Goal: Task Accomplishment & Management: Use online tool/utility

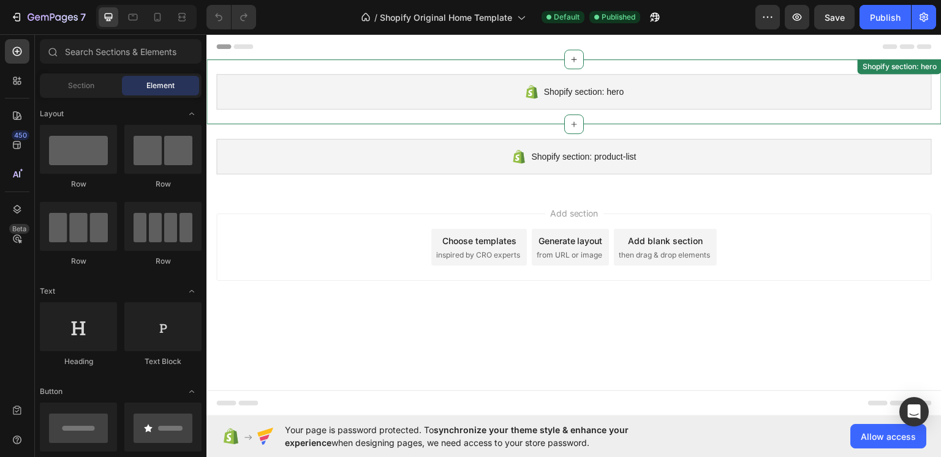
click at [565, 97] on span "Shopify section: hero" at bounding box center [584, 91] width 80 height 15
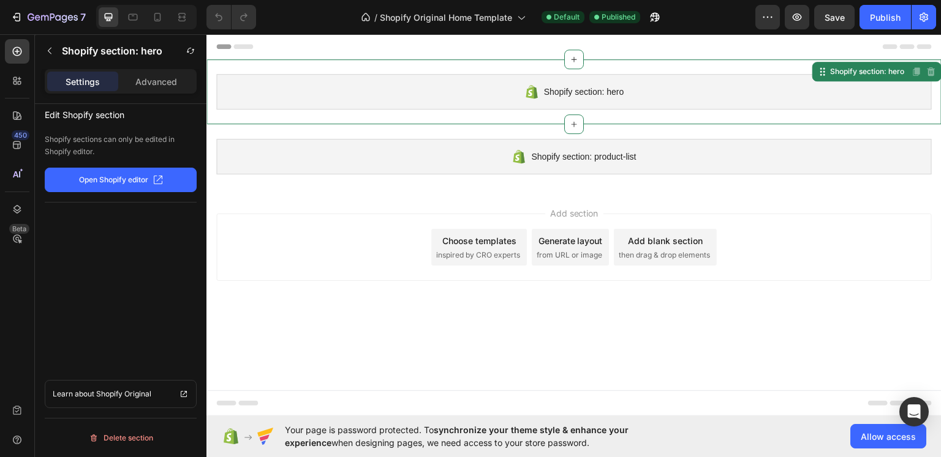
click at [499, 246] on div "Choose templates" at bounding box center [479, 240] width 74 height 13
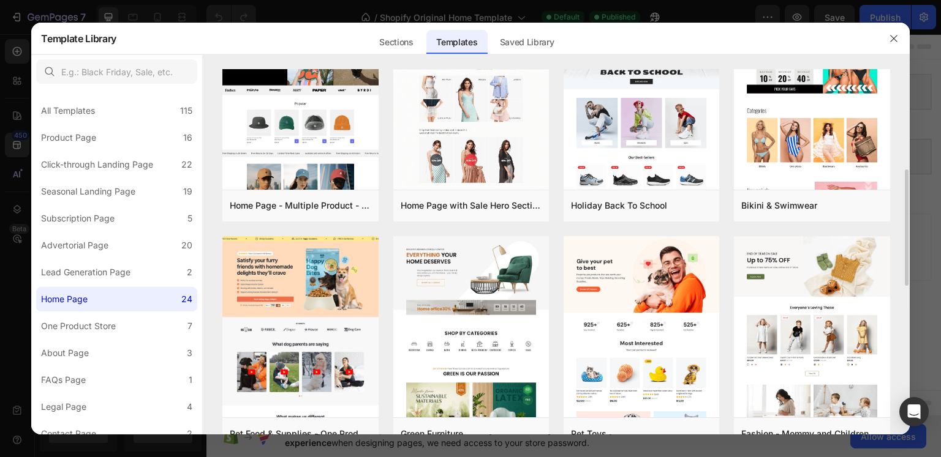
scroll to position [184, 0]
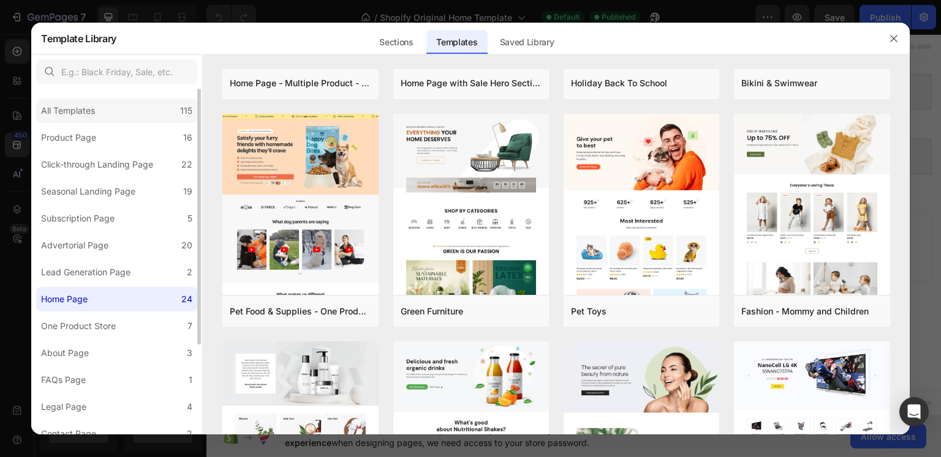
click at [80, 99] on div "All Templates 115" at bounding box center [116, 111] width 161 height 24
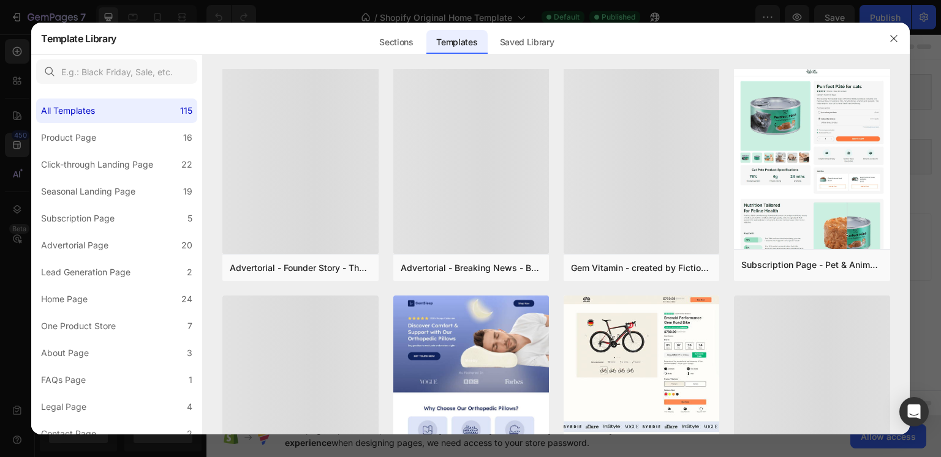
scroll to position [897, 0]
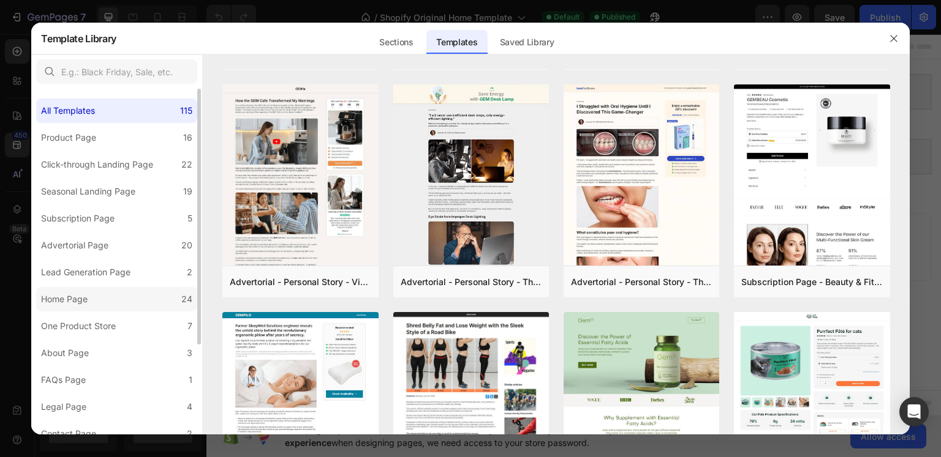
click at [66, 299] on div "Home Page" at bounding box center [64, 299] width 47 height 15
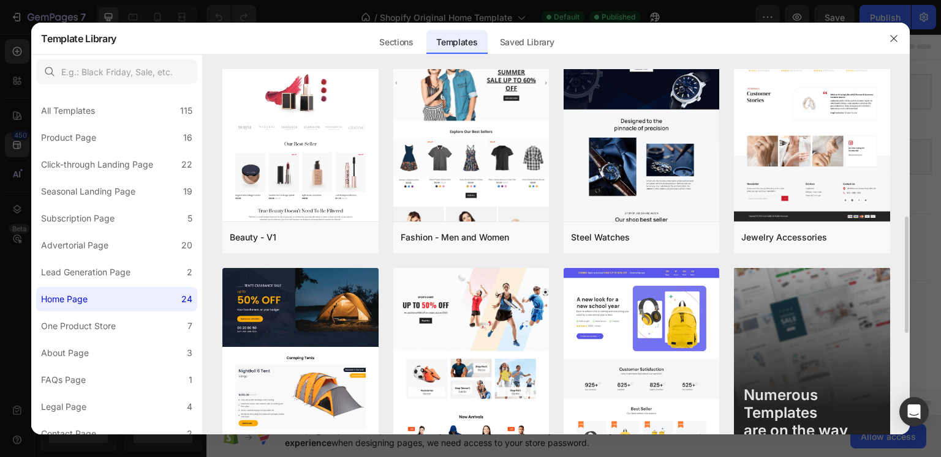
scroll to position [652, 0]
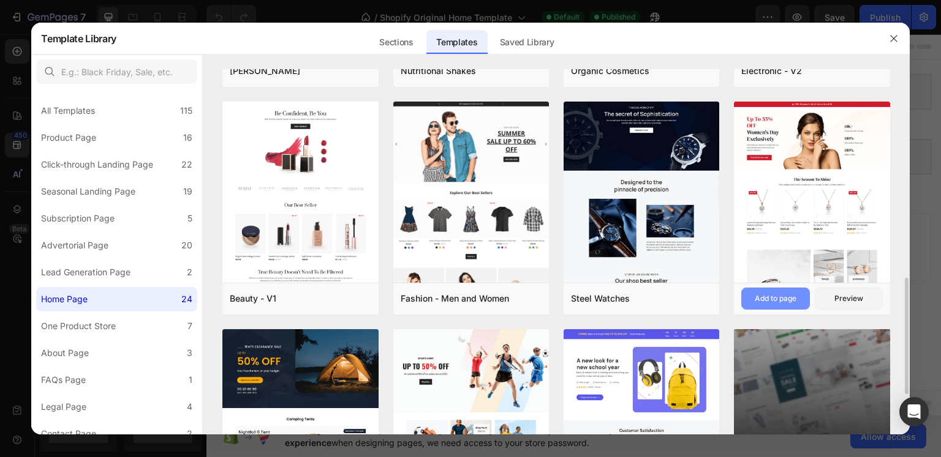
click at [789, 297] on div "Add to page" at bounding box center [775, 298] width 42 height 11
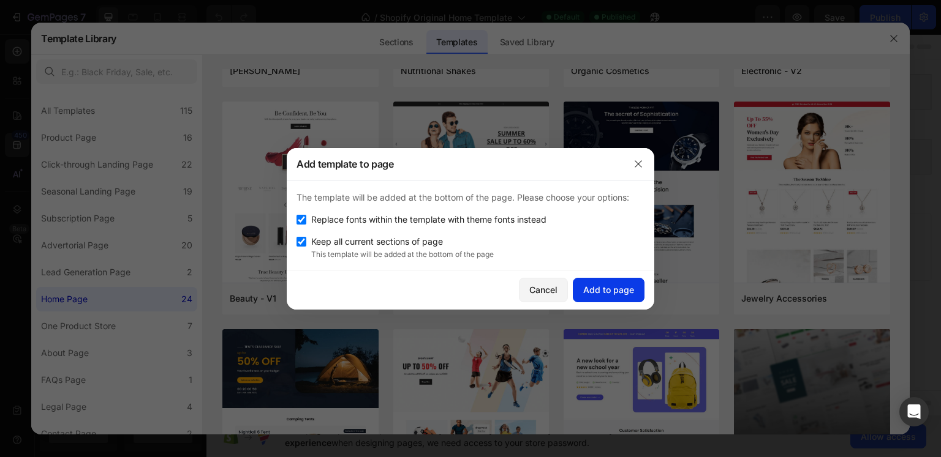
click at [602, 287] on div "Add to page" at bounding box center [608, 290] width 51 height 13
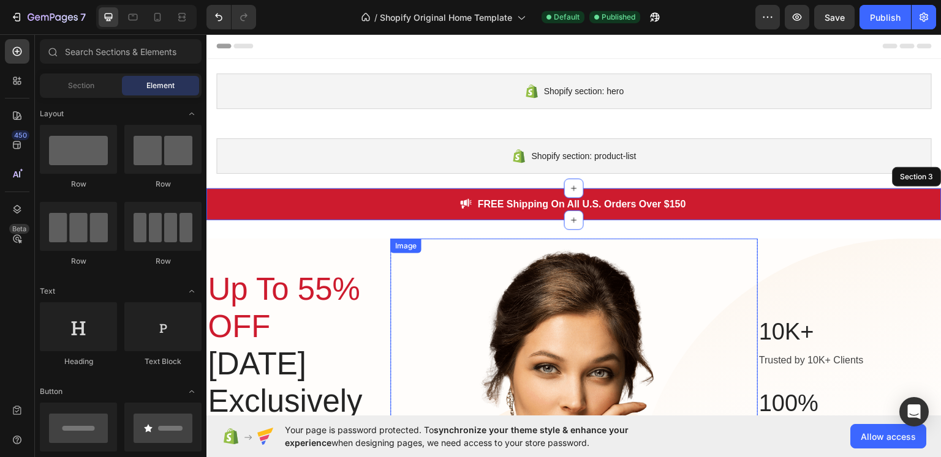
scroll to position [0, 0]
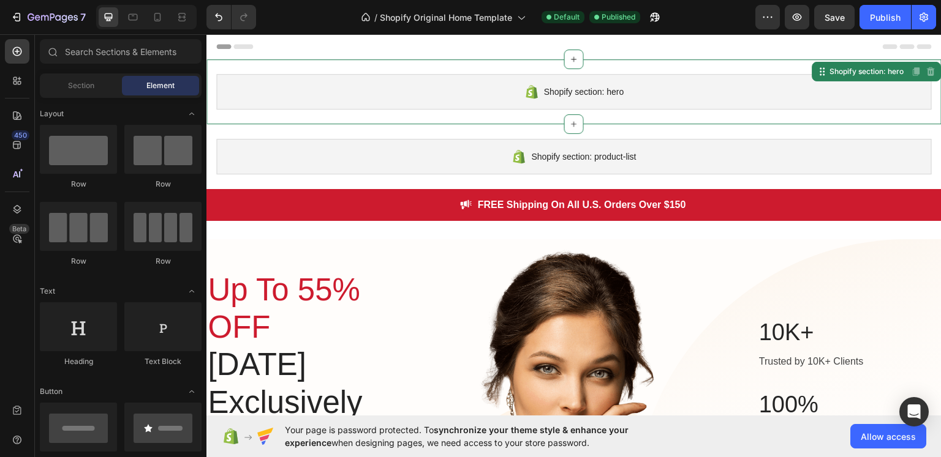
click at [408, 84] on div "Shopify section: hero" at bounding box center [573, 91] width 715 height 36
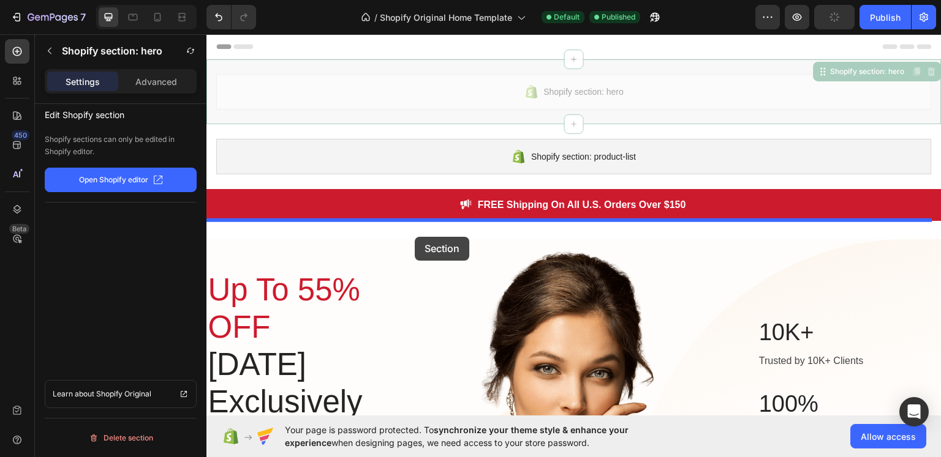
drag, startPoint x: 408, startPoint y: 83, endPoint x: 415, endPoint y: 236, distance: 153.2
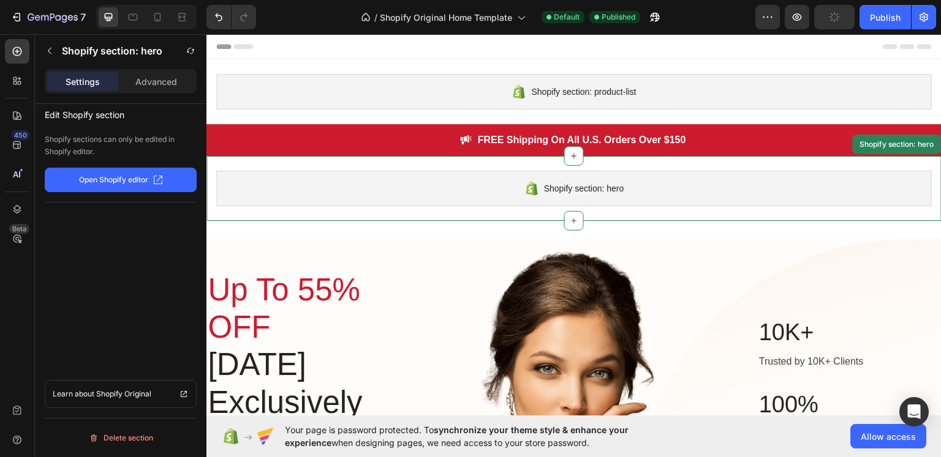
click at [457, 193] on div "Shopify section: hero" at bounding box center [573, 188] width 715 height 36
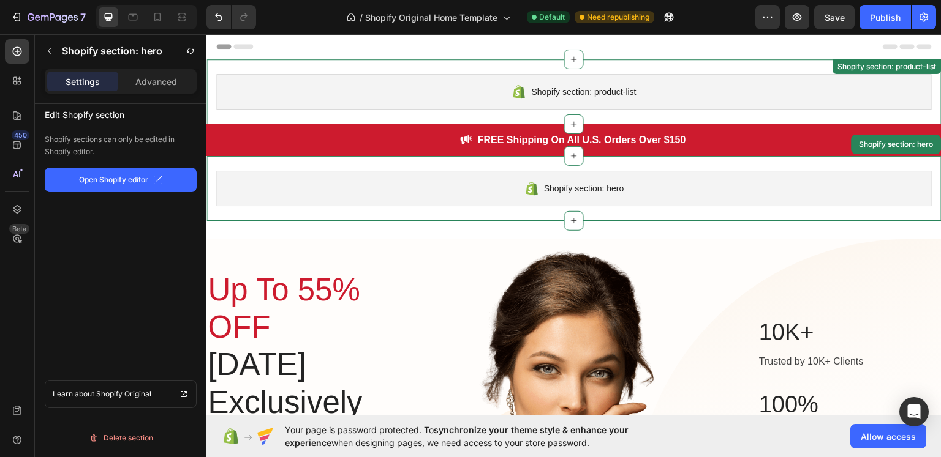
click at [490, 73] on div "Shopify section: product-list" at bounding box center [573, 91] width 715 height 36
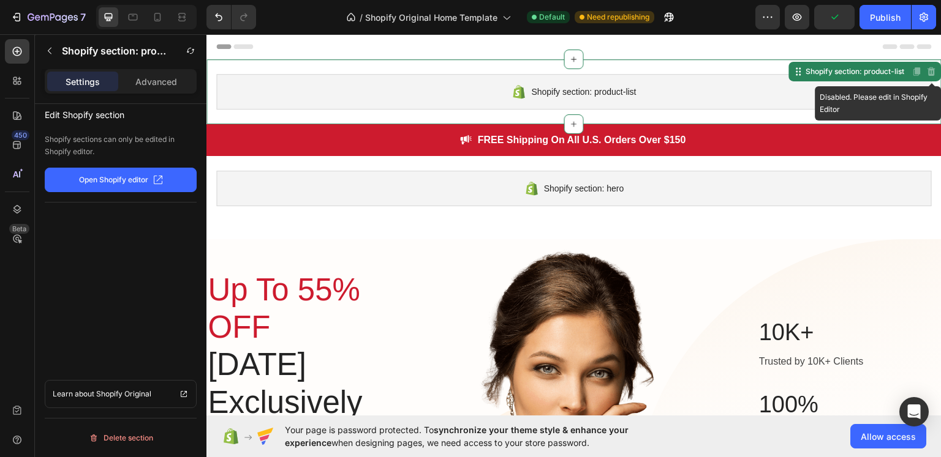
click at [926, 73] on icon at bounding box center [931, 71] width 10 height 10
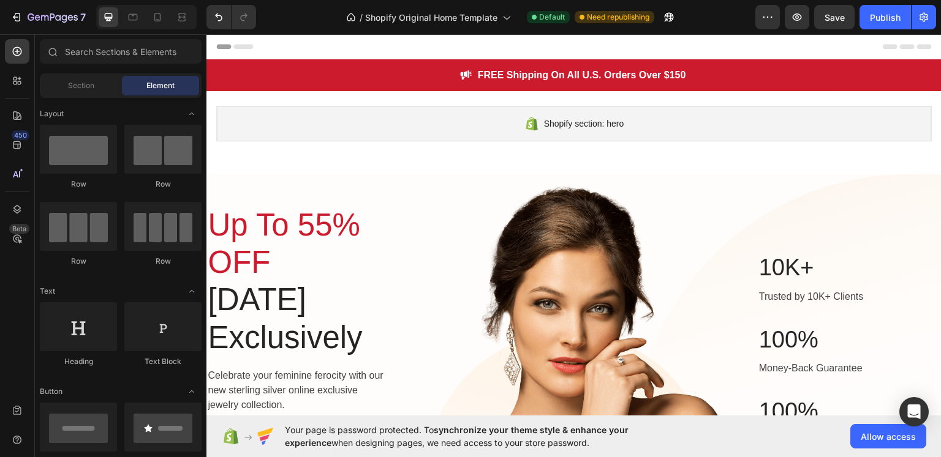
click at [240, 43] on icon at bounding box center [243, 45] width 20 height 5
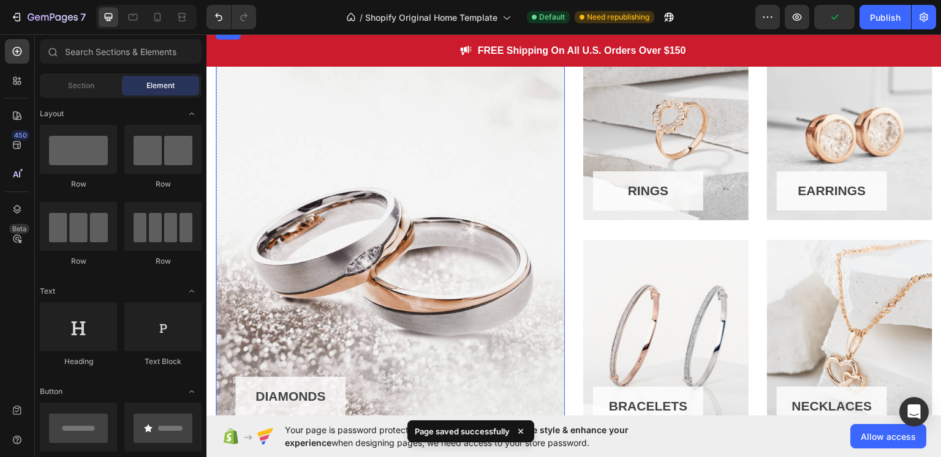
scroll to position [743, 0]
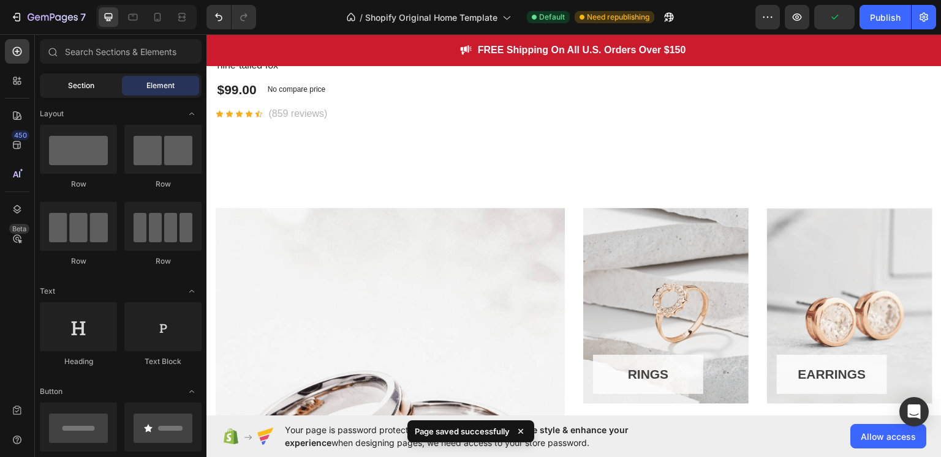
click at [82, 83] on span "Section" at bounding box center [81, 85] width 26 height 11
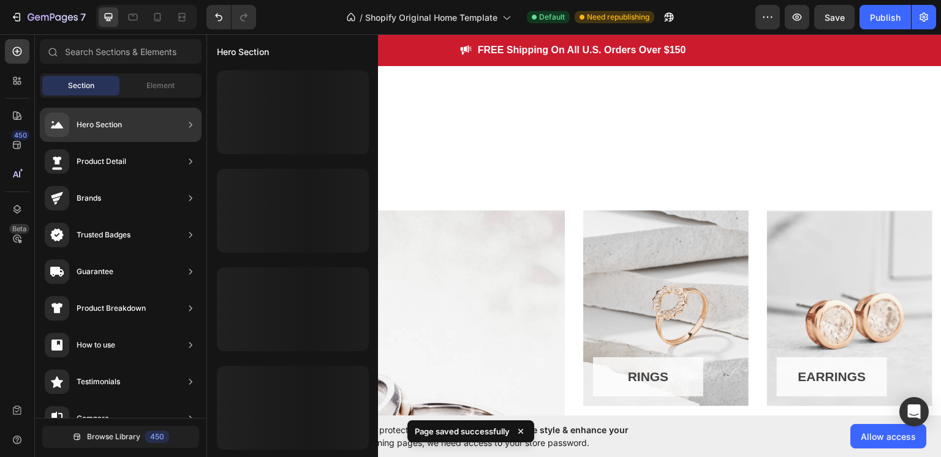
click at [130, 120] on div "Hero Section" at bounding box center [121, 125] width 162 height 34
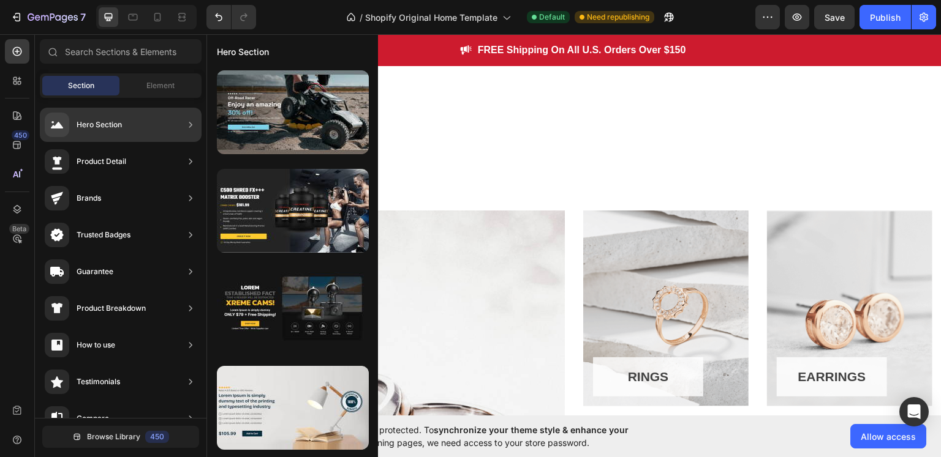
click at [130, 120] on div "Hero Section" at bounding box center [121, 125] width 162 height 34
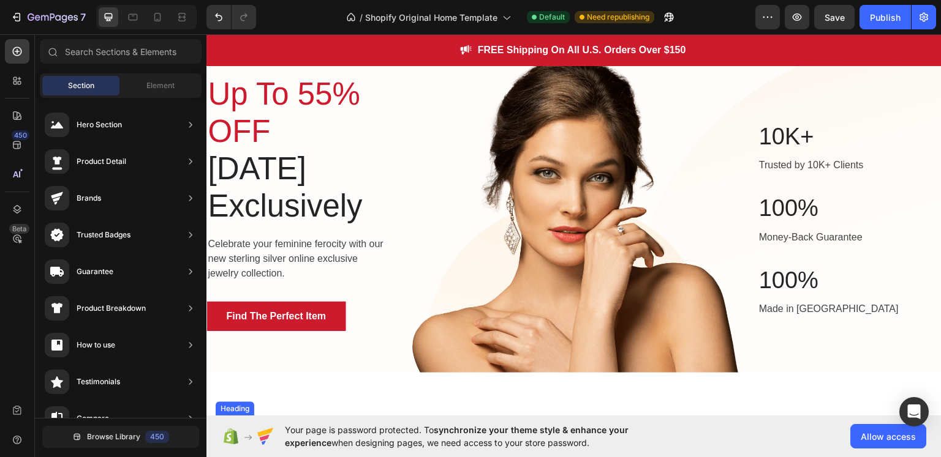
scroll to position [0, 0]
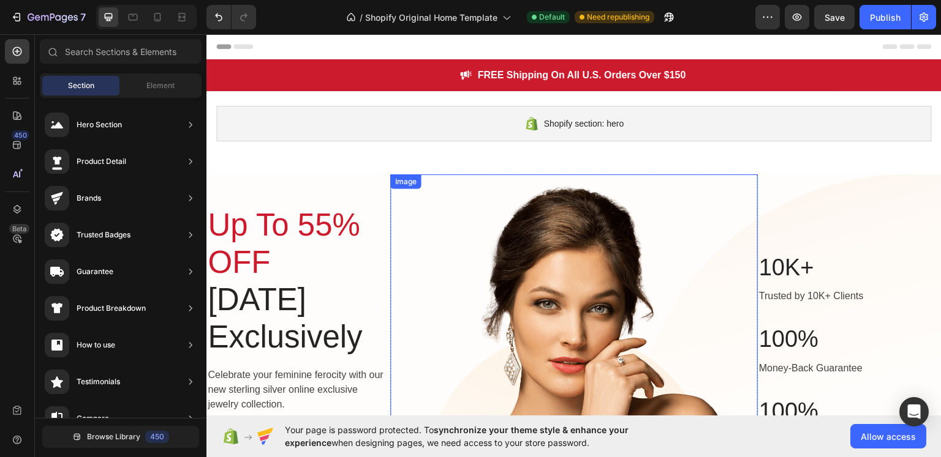
click at [484, 192] on img at bounding box center [573, 341] width 367 height 334
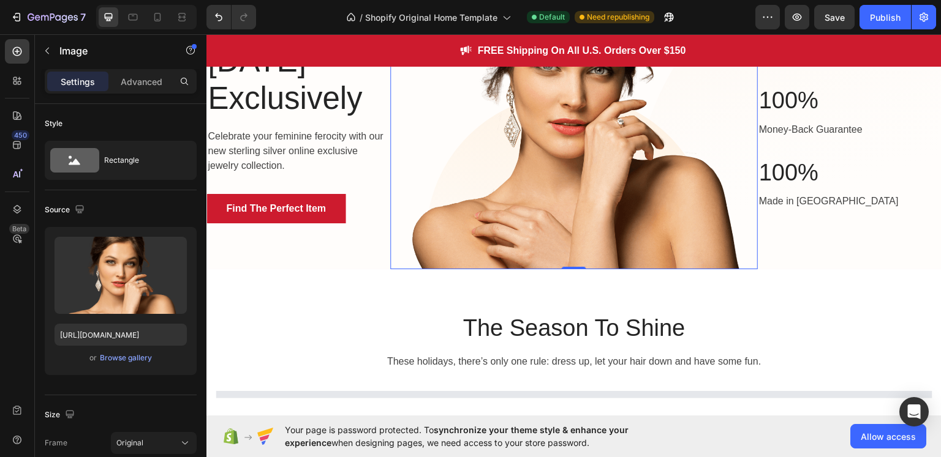
scroll to position [245, 0]
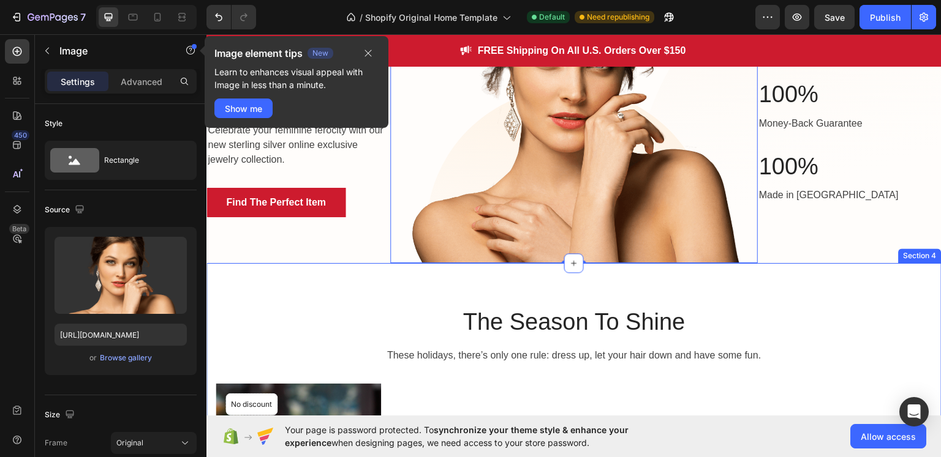
click at [370, 276] on div "The Season To Shine Heading These holidays, there’s only one rule: dress up, le…" at bounding box center [573, 466] width 735 height 406
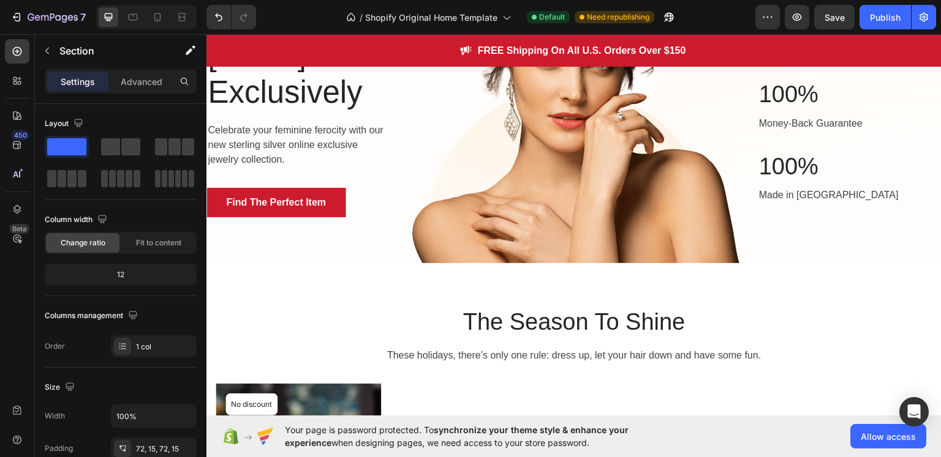
click at [329, 263] on div "The Season To Shine Heading These holidays, there’s only one rule: dress up, le…" at bounding box center [573, 466] width 735 height 406
click at [345, 80] on p "[DATE] Exclusively" at bounding box center [298, 73] width 181 height 75
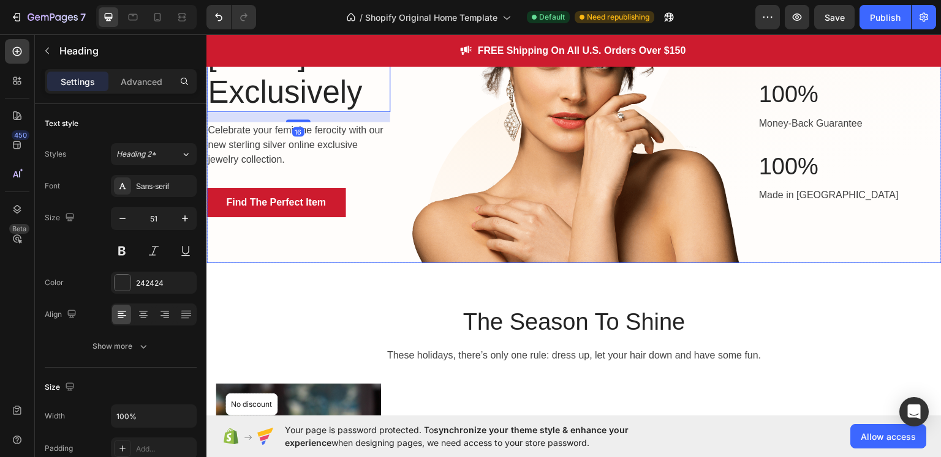
click at [836, 245] on div "10K+ Heading Trusted by 10K+ Clients Text block Row Row 100% Heading Money-Back…" at bounding box center [849, 96] width 184 height 334
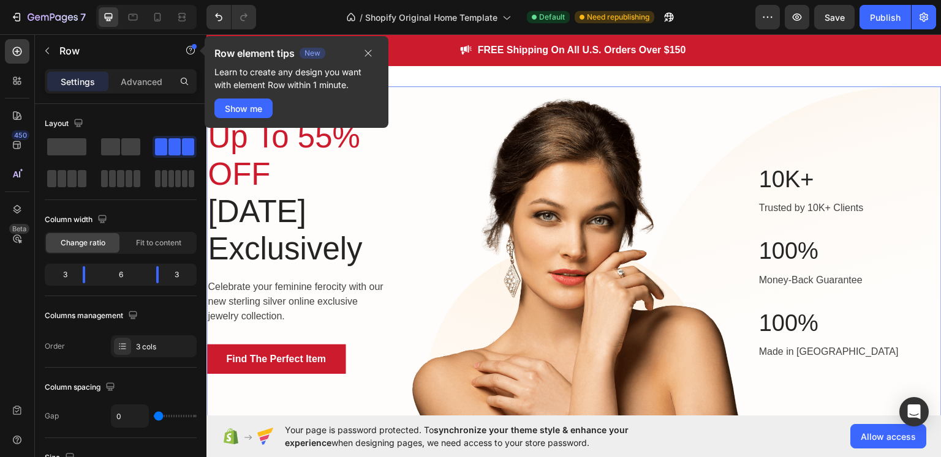
scroll to position [61, 0]
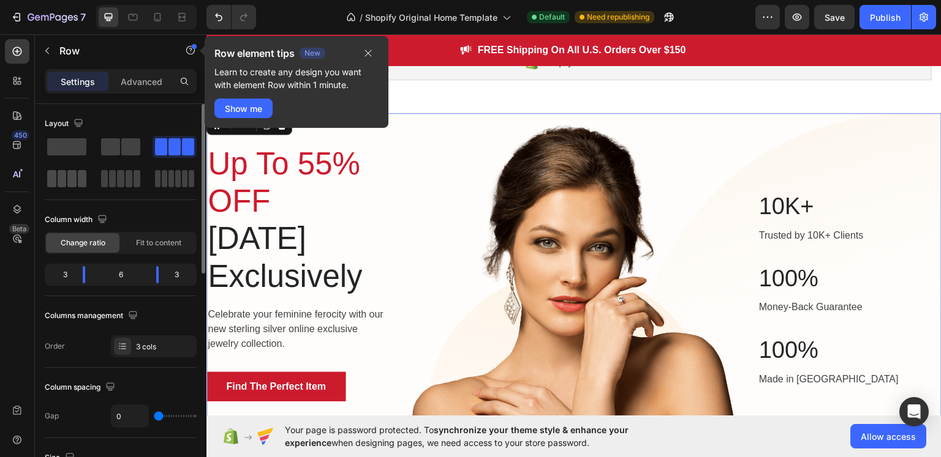
click at [78, 189] on div at bounding box center [67, 179] width 44 height 22
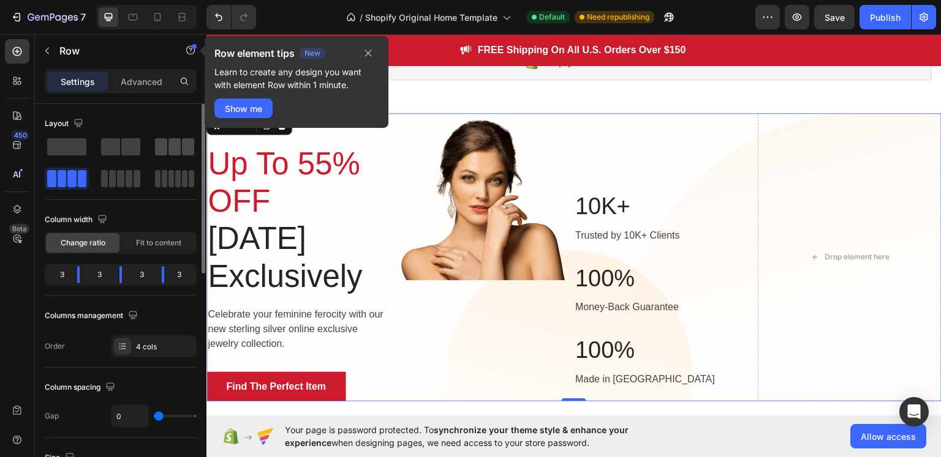
click at [165, 149] on span at bounding box center [161, 146] width 12 height 17
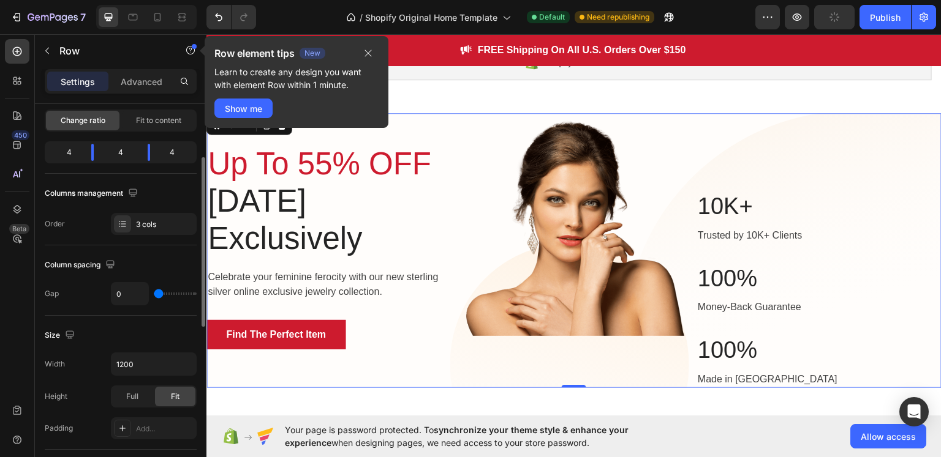
scroll to position [0, 0]
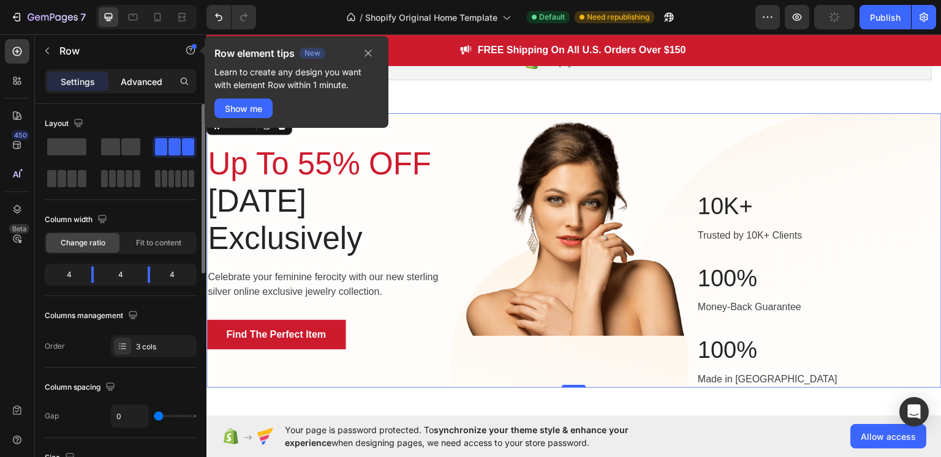
click at [138, 79] on p "Advanced" at bounding box center [142, 81] width 42 height 13
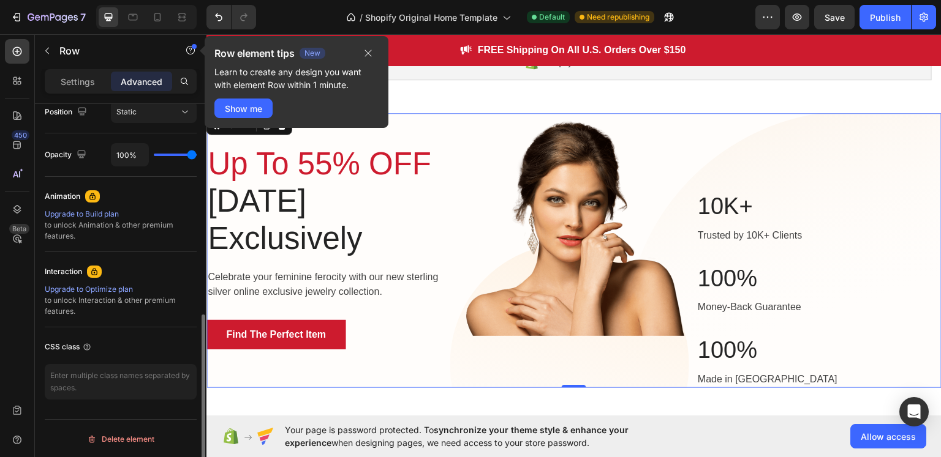
scroll to position [154, 0]
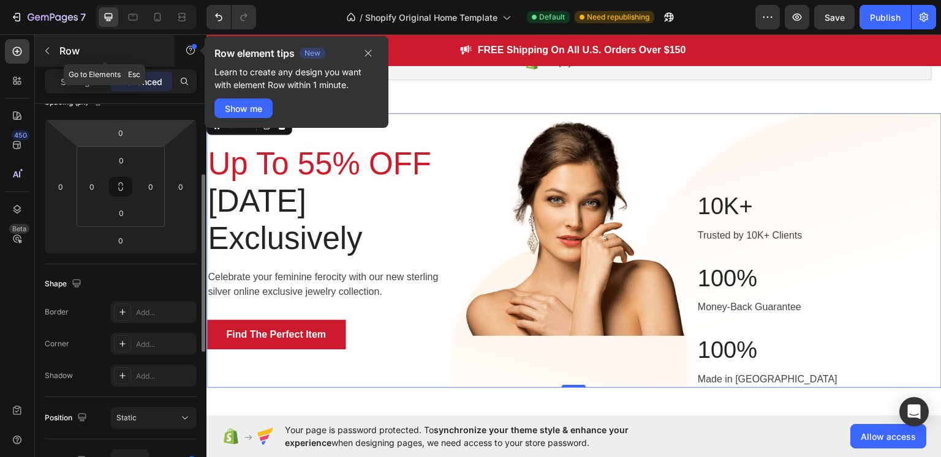
click at [39, 44] on button "button" at bounding box center [47, 51] width 20 height 20
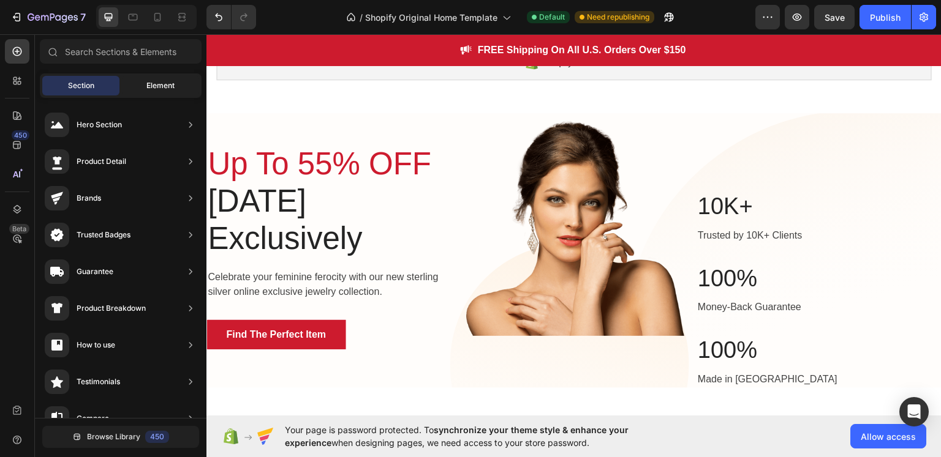
click at [131, 84] on div "Element" at bounding box center [160, 86] width 77 height 20
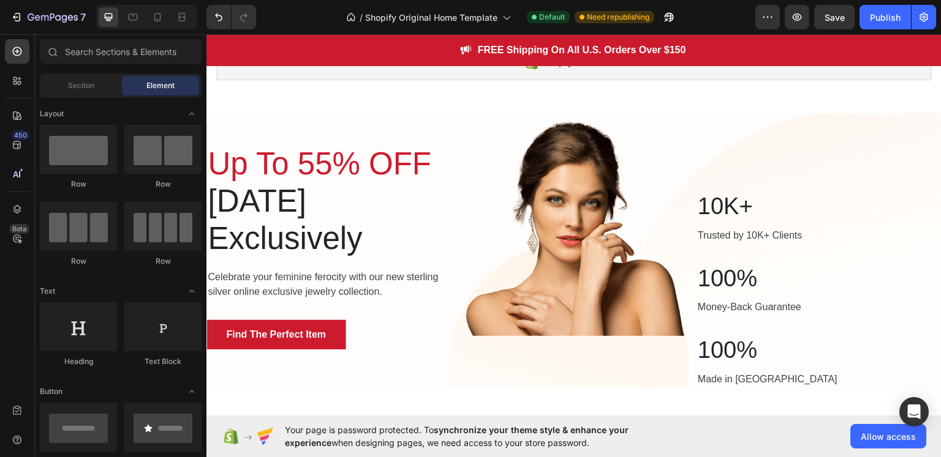
click at [0, 83] on div "450 Beta" at bounding box center [17, 245] width 35 height 423
click at [893, 17] on div "Publish" at bounding box center [884, 17] width 31 height 13
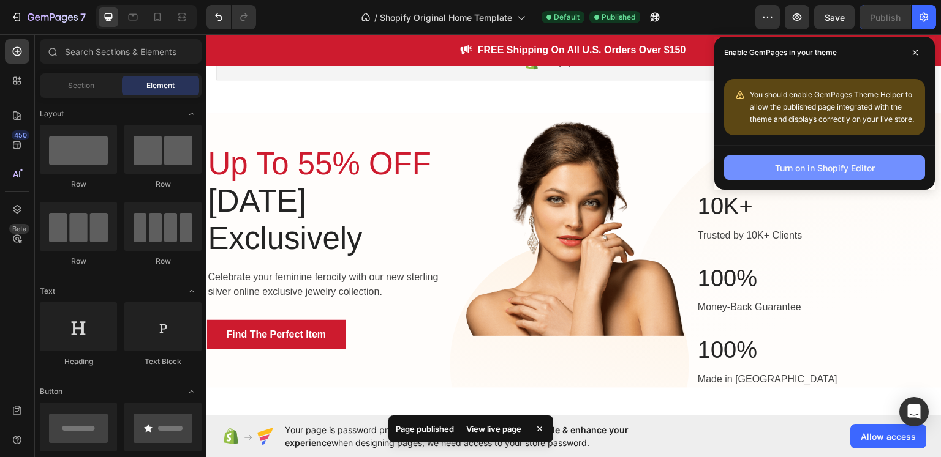
click at [791, 164] on div "Turn on in Shopify Editor" at bounding box center [825, 168] width 100 height 13
